Goal: Information Seeking & Learning: Understand process/instructions

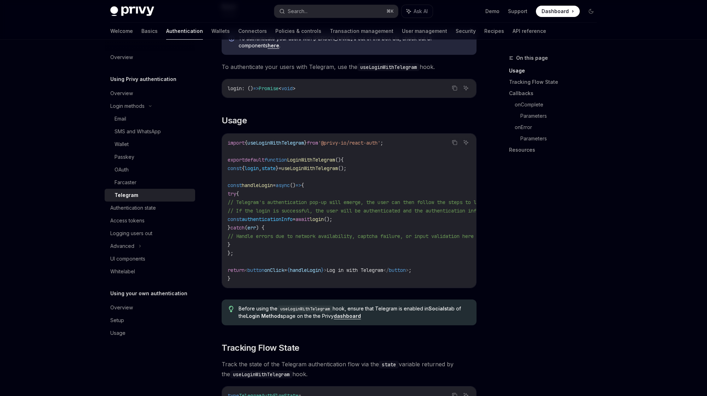
scroll to position [205, 0]
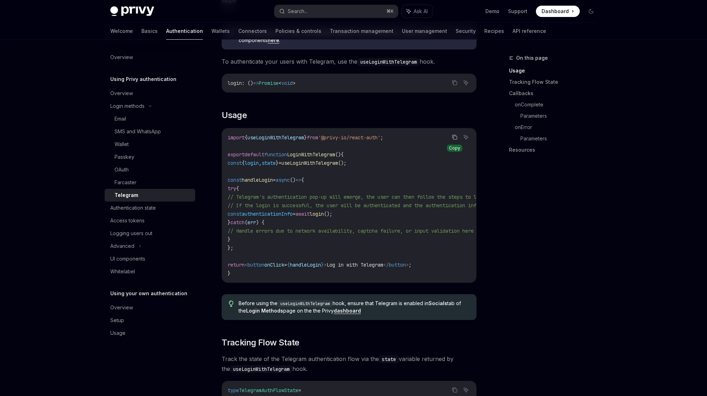
click at [453, 134] on icon "Copy the contents from the code block" at bounding box center [455, 137] width 6 height 6
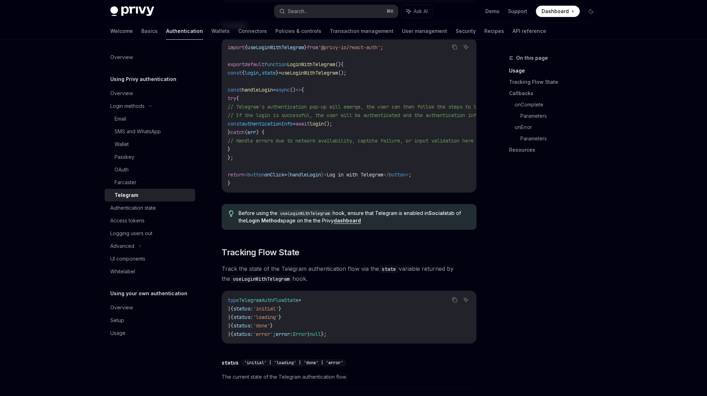
scroll to position [296, 0]
click at [316, 171] on span "handleLogin" at bounding box center [305, 174] width 31 height 6
copy span "handleLogin"
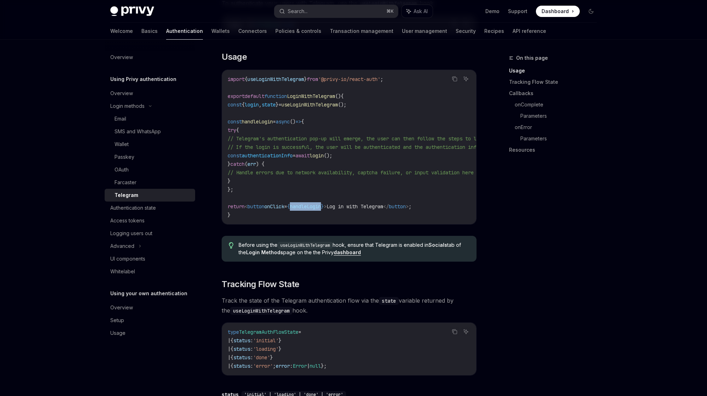
scroll to position [262, 0]
click at [312, 175] on code "import { useLoginWithTelegram } from '@privy-io/react-auth' ; export default fu…" at bounding box center [413, 148] width 370 height 144
click at [276, 102] on span "state" at bounding box center [269, 105] width 14 height 6
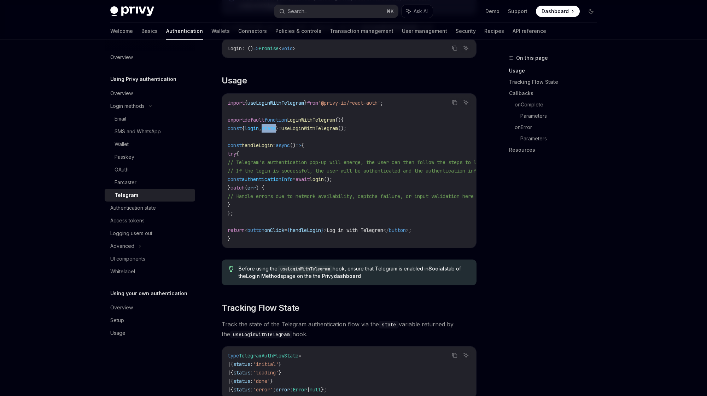
scroll to position [240, 0]
click at [125, 94] on div "Overview" at bounding box center [121, 93] width 23 height 8
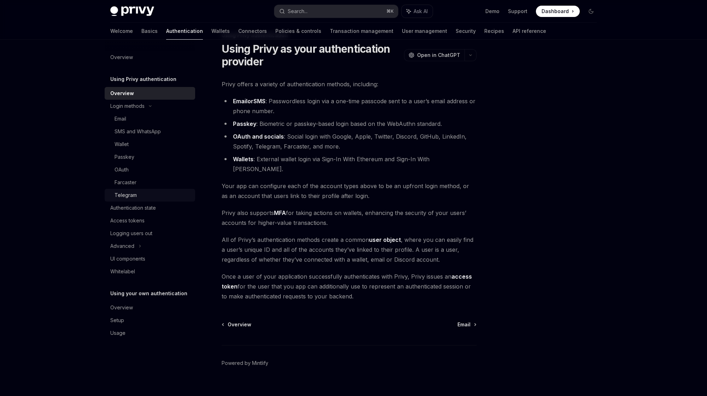
click at [125, 189] on link "Telegram" at bounding box center [150, 195] width 90 height 13
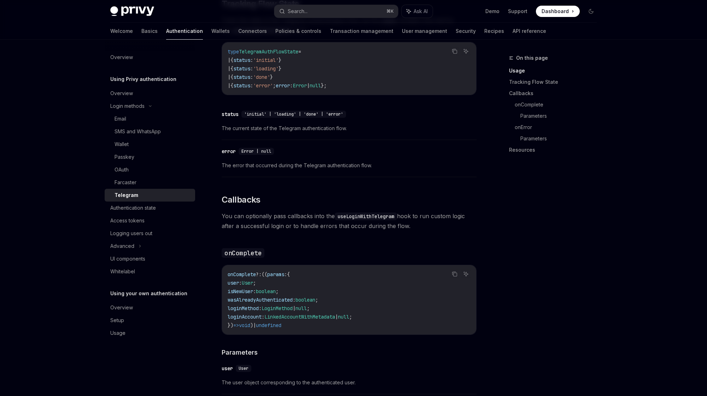
scroll to position [382, 0]
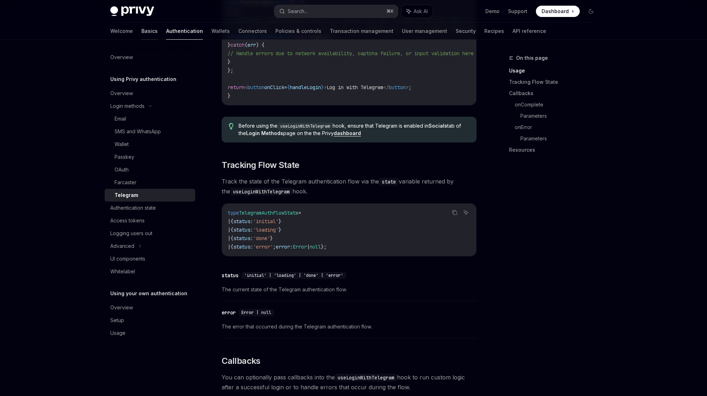
click at [141, 30] on link "Basics" at bounding box center [149, 31] width 16 height 17
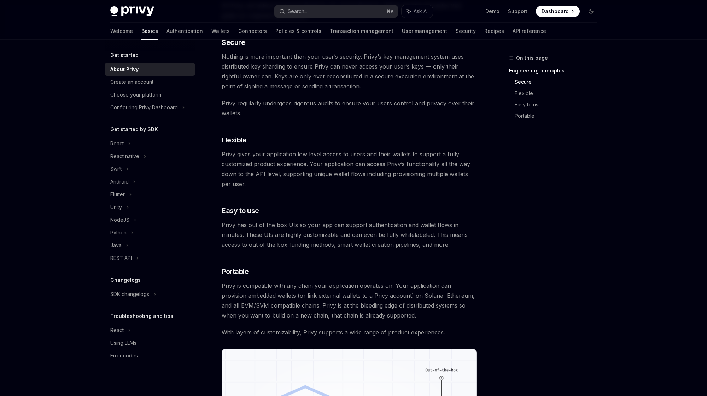
scroll to position [291, 0]
click at [131, 145] on div "React" at bounding box center [150, 143] width 90 height 13
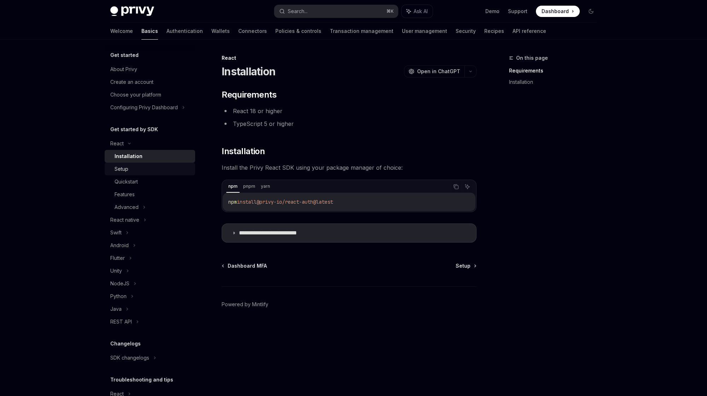
click at [138, 173] on link "Setup" at bounding box center [150, 169] width 90 height 13
type textarea "*"
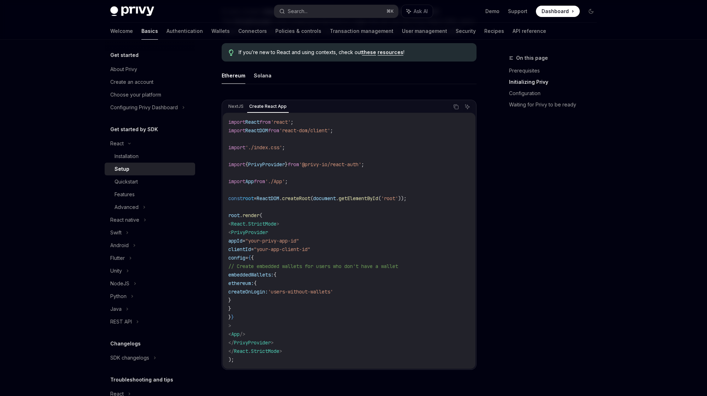
scroll to position [187, 0]
drag, startPoint x: 283, startPoint y: 232, endPoint x: 241, endPoint y: 233, distance: 42.1
click at [241, 233] on code "import React from 'react' ; import ReactDOM from 'react-dom/client' ; import '.…" at bounding box center [348, 240] width 241 height 246
copy span "< PrivyProvider"
click at [279, 215] on code "import React from 'react' ; import ReactDOM from 'react-dom/client' ; import '.…" at bounding box center [348, 240] width 241 height 246
